Goal: Task Accomplishment & Management: Manage account settings

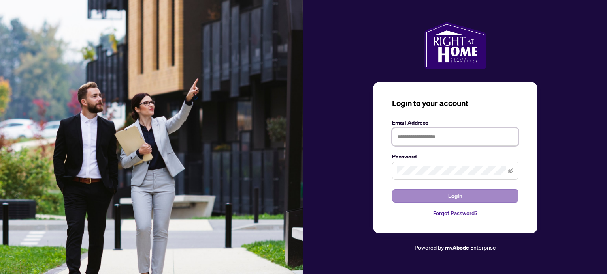
type input "**********"
click at [441, 193] on button "Login" at bounding box center [455, 196] width 126 height 13
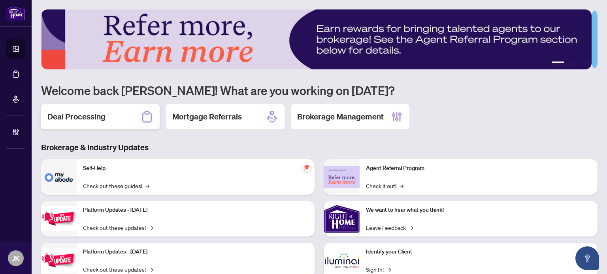
click at [90, 115] on h2 "Deal Processing" at bounding box center [76, 116] width 58 height 11
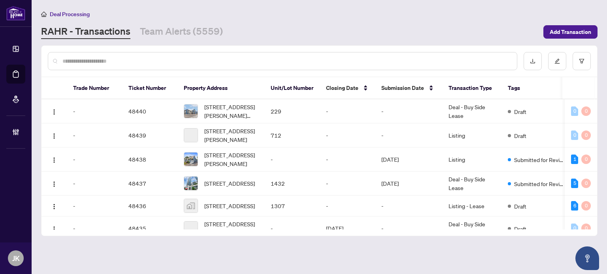
click at [257, 59] on input "text" at bounding box center [286, 61] width 448 height 9
paste input "*******"
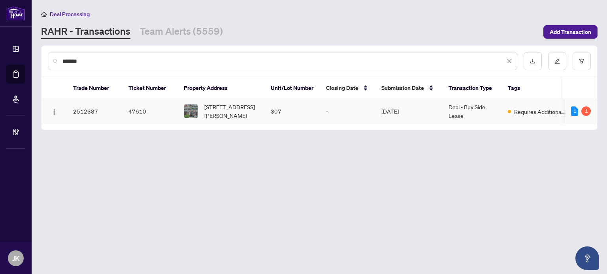
type input "*******"
click at [272, 104] on td "307" at bounding box center [291, 112] width 55 height 24
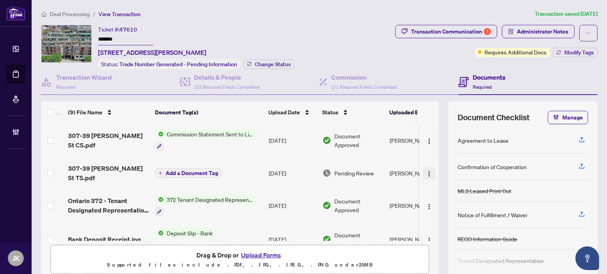
click at [426, 171] on img "button" at bounding box center [429, 174] width 6 height 6
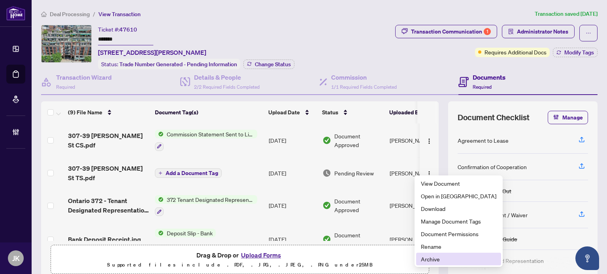
click at [444, 258] on span "Archive" at bounding box center [458, 259] width 75 height 9
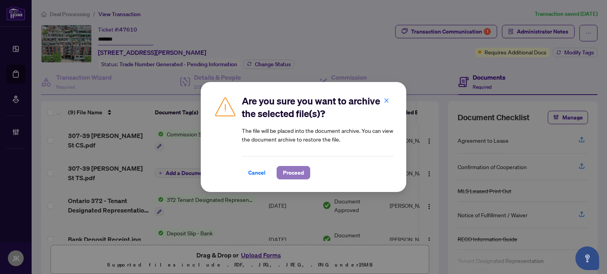
click at [293, 172] on span "Proceed" at bounding box center [293, 173] width 21 height 13
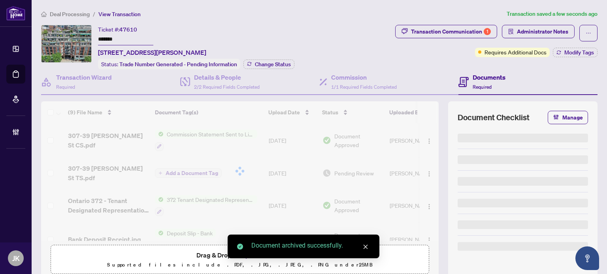
click at [421, 139] on div at bounding box center [239, 171] width 397 height 140
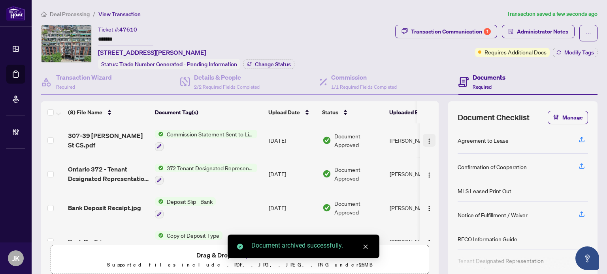
click at [426, 140] on img "button" at bounding box center [429, 141] width 6 height 6
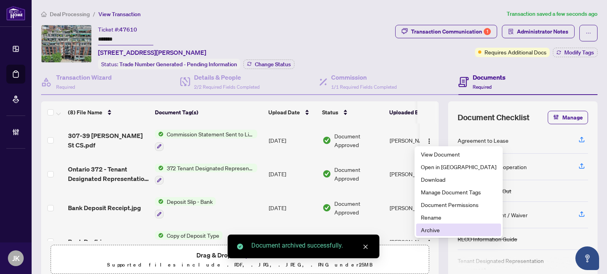
click at [449, 230] on span "Archive" at bounding box center [458, 230] width 75 height 9
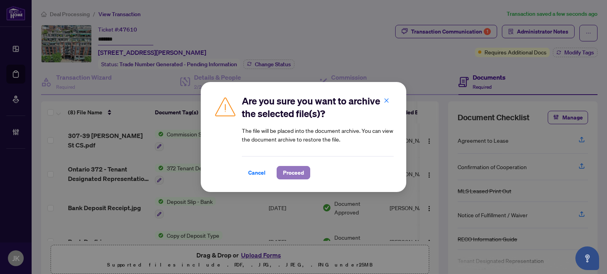
drag, startPoint x: 290, startPoint y: 175, endPoint x: 295, endPoint y: 173, distance: 5.3
click at [291, 175] on span "Proceed" at bounding box center [293, 173] width 21 height 13
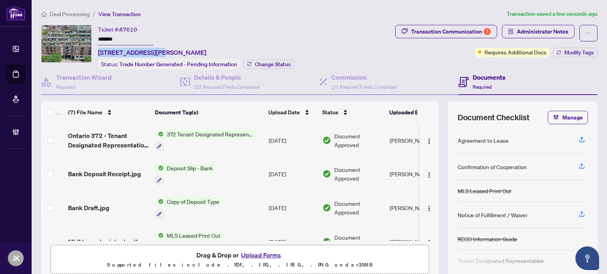
drag, startPoint x: 151, startPoint y: 50, endPoint x: 97, endPoint y: 52, distance: 54.5
click at [97, 52] on div "Ticket #: 47610 ******* [STREET_ADDRESS][PERSON_NAME] Status: Trade Number Gene…" at bounding box center [216, 47] width 351 height 45
copy span "[STREET_ADDRESS][PERSON_NAME]"
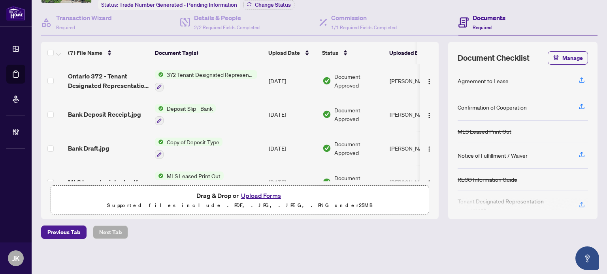
scroll to position [39, 0]
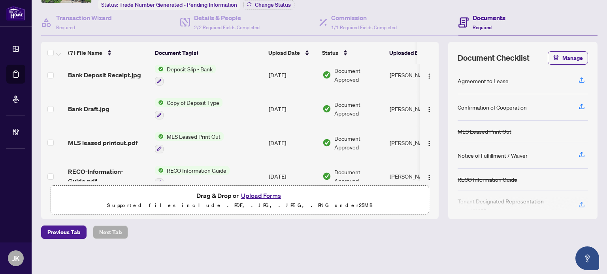
click at [259, 193] on button "Upload Forms" at bounding box center [261, 196] width 45 height 10
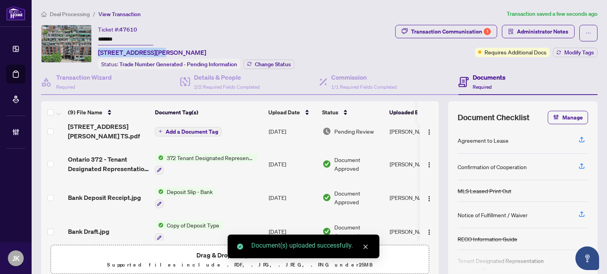
scroll to position [0, 0]
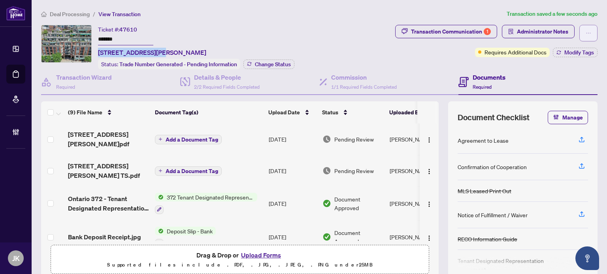
click at [584, 32] on button "button" at bounding box center [588, 33] width 18 height 17
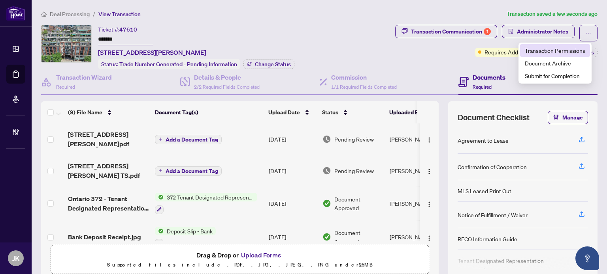
click at [574, 52] on span "Transaction Permissions" at bounding box center [554, 50] width 60 height 9
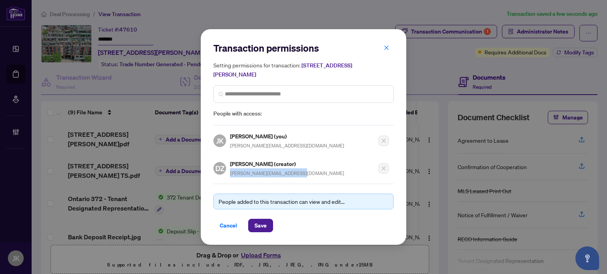
drag, startPoint x: 309, startPoint y: 172, endPoint x: 229, endPoint y: 169, distance: 79.8
click at [229, 169] on div "DZ [PERSON_NAME] (creator) [PERSON_NAME][EMAIL_ADDRESS][DOMAIN_NAME]" at bounding box center [300, 166] width 175 height 23
copy span "[PERSON_NAME][EMAIL_ADDRESS][DOMAIN_NAME]"
click at [232, 220] on span "Cancel" at bounding box center [228, 226] width 17 height 13
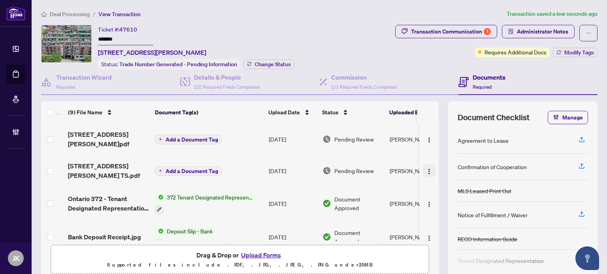
click at [423, 165] on button "button" at bounding box center [429, 171] width 13 height 13
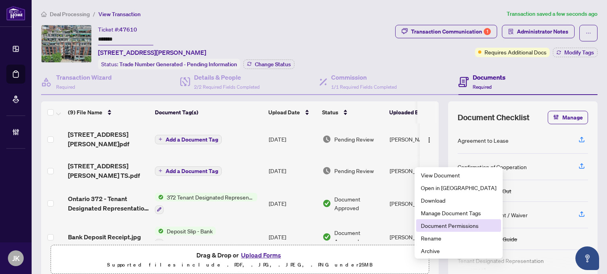
click at [443, 224] on span "Document Permissions" at bounding box center [458, 226] width 75 height 9
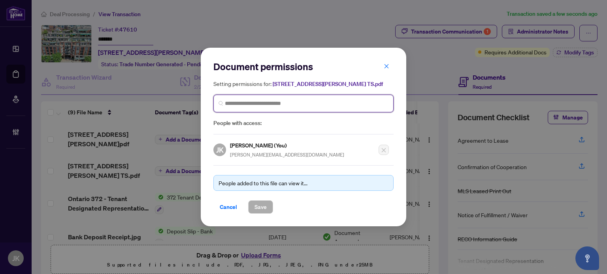
click at [264, 104] on input "search" at bounding box center [306, 104] width 163 height 8
paste input "**********"
type input "**********"
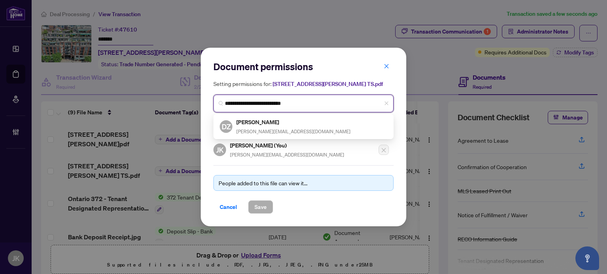
click at [283, 127] on div "[PERSON_NAME] [PERSON_NAME][EMAIL_ADDRESS][DOMAIN_NAME]" at bounding box center [293, 127] width 114 height 18
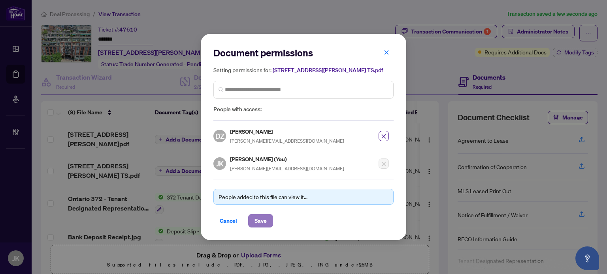
click at [267, 214] on button "Save" at bounding box center [260, 220] width 25 height 13
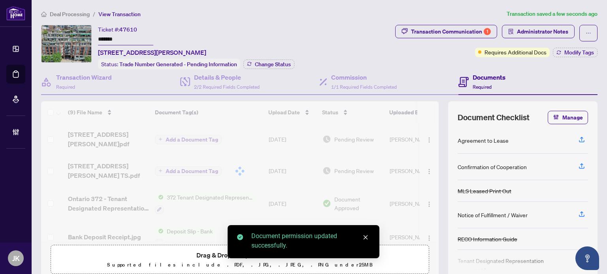
click at [445, 32] on div "Transaction Communication 1" at bounding box center [451, 31] width 80 height 13
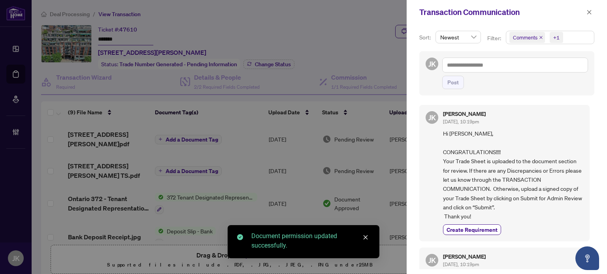
click at [595, 10] on div "Transaction Communication" at bounding box center [506, 12] width 200 height 24
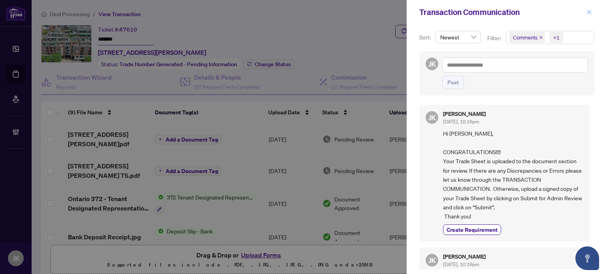
click at [591, 11] on icon "close" at bounding box center [589, 12] width 4 height 4
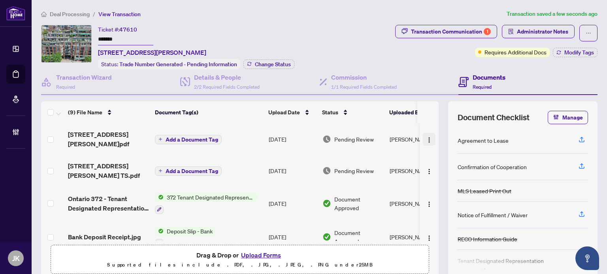
click at [426, 137] on img "button" at bounding box center [429, 140] width 6 height 6
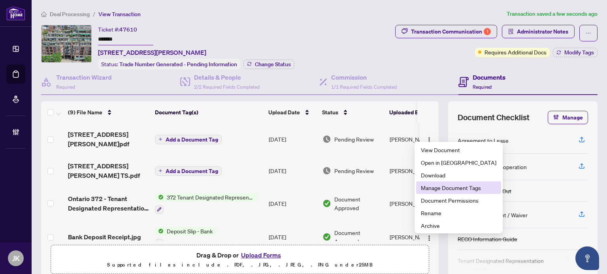
click at [460, 189] on span "Manage Document Tags" at bounding box center [458, 188] width 75 height 9
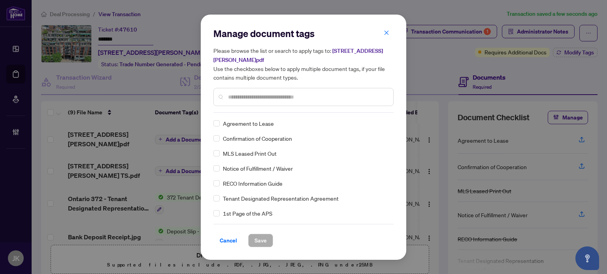
click at [241, 98] on input "text" at bounding box center [307, 97] width 159 height 9
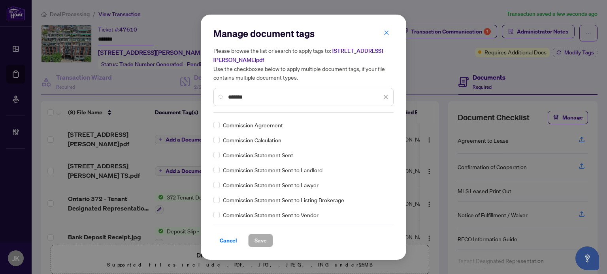
scroll to position [39, 0]
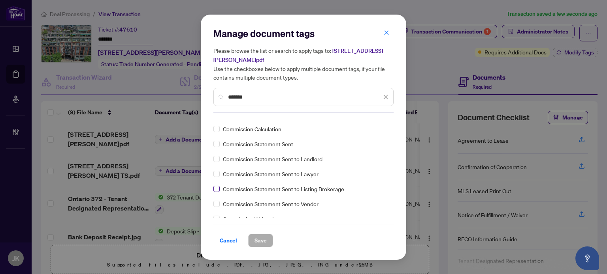
type input "*******"
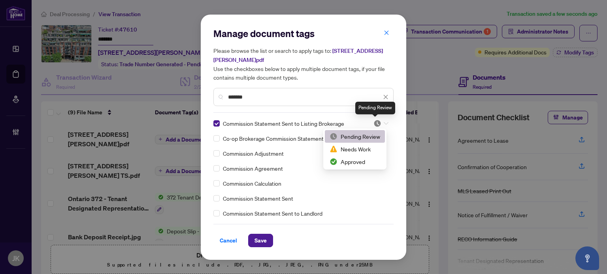
click at [379, 124] on img at bounding box center [377, 124] width 8 height 8
click at [366, 158] on div "Approved" at bounding box center [354, 162] width 51 height 9
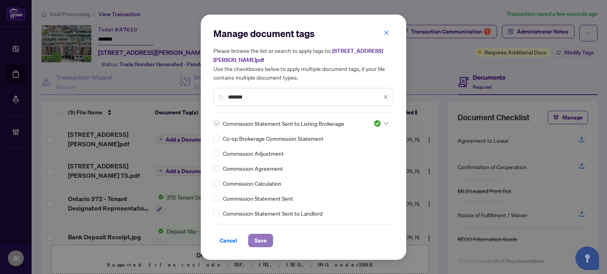
click at [261, 239] on span "Save" at bounding box center [260, 241] width 12 height 13
